Goal: Task Accomplishment & Management: Complete application form

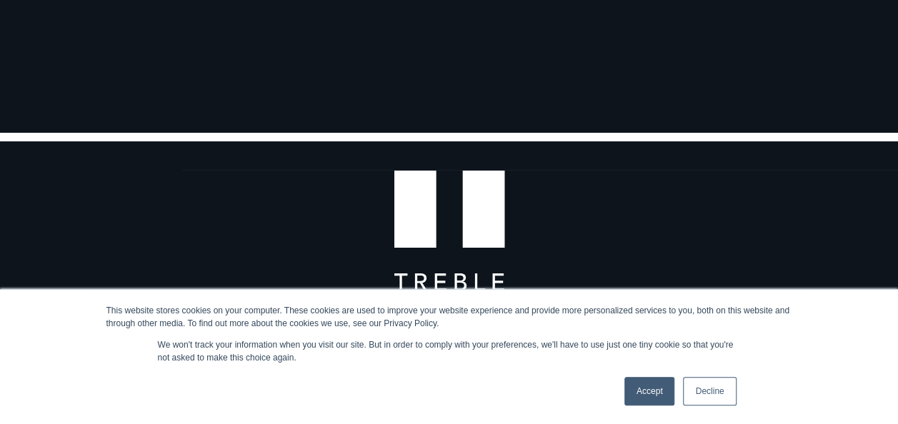
click at [653, 385] on link "Accept" at bounding box center [649, 391] width 51 height 29
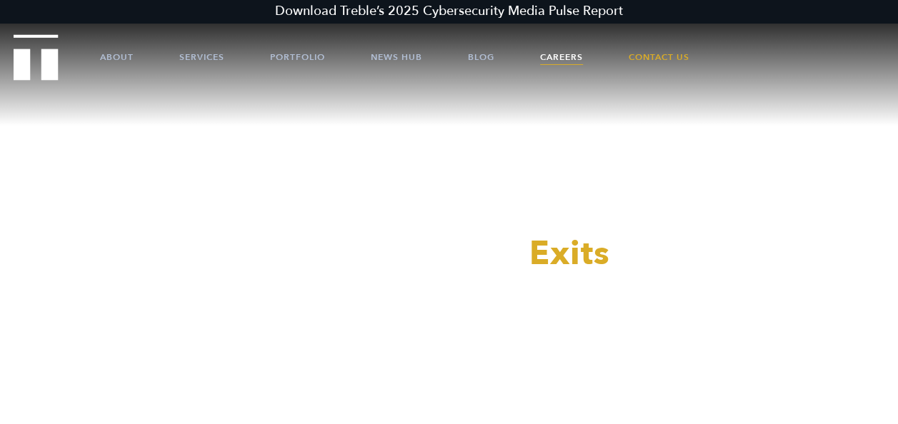
click at [573, 59] on link "Careers" at bounding box center [561, 57] width 43 height 43
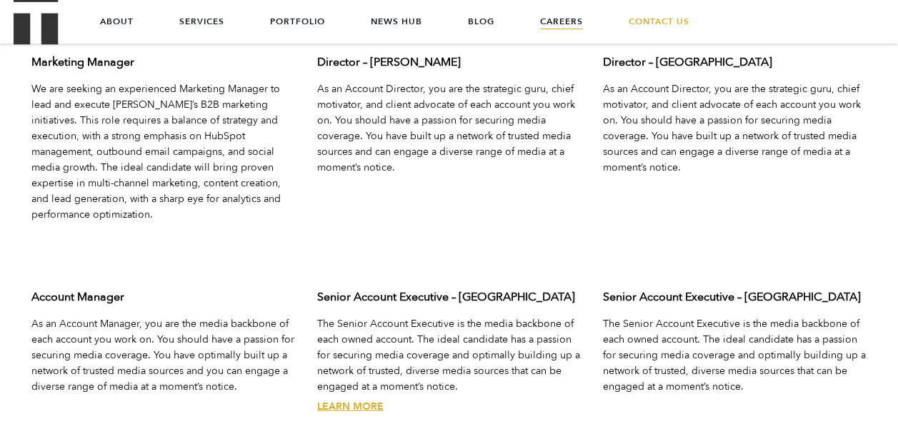
scroll to position [4519, 0]
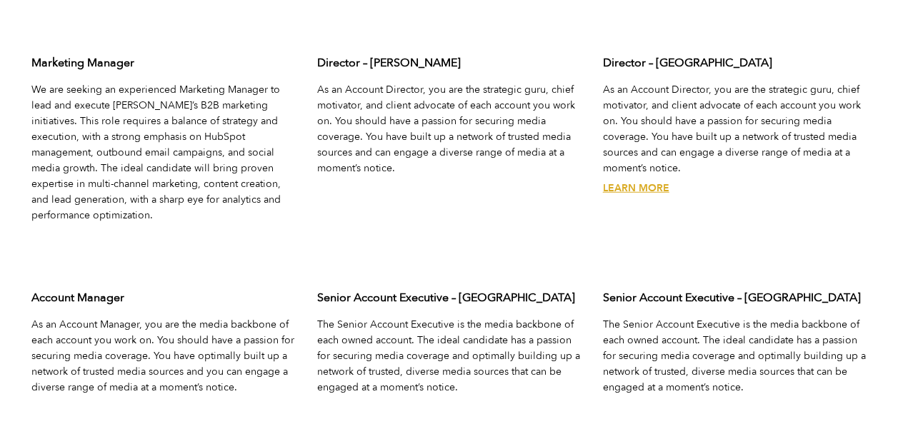
click at [649, 181] on link "Learn More" at bounding box center [636, 188] width 66 height 14
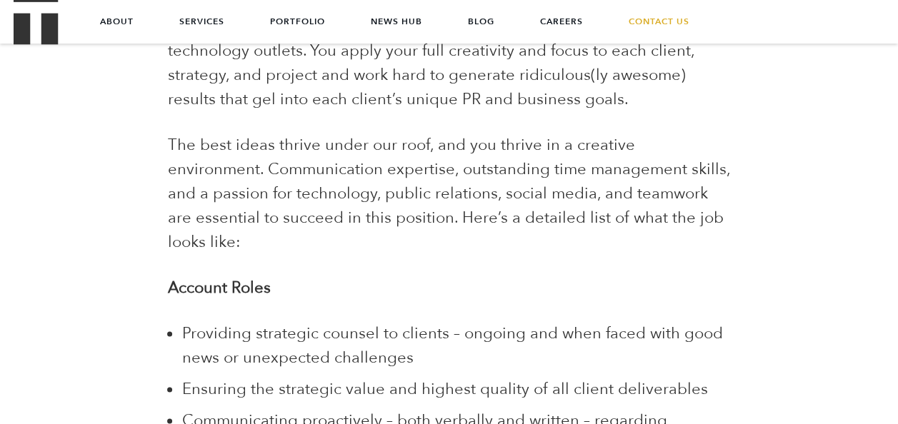
scroll to position [677, 0]
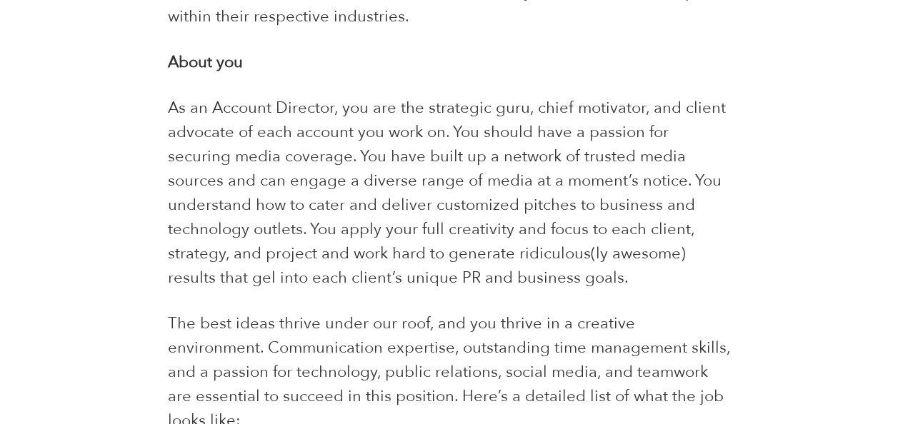
drag, startPoint x: 520, startPoint y: 276, endPoint x: 474, endPoint y: 324, distance: 66.7
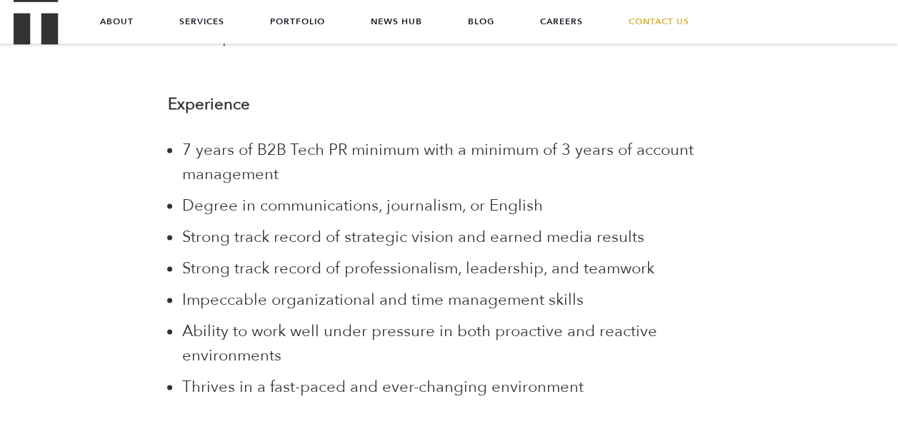
scroll to position [3587, 0]
